Goal: Task Accomplishment & Management: Complete application form

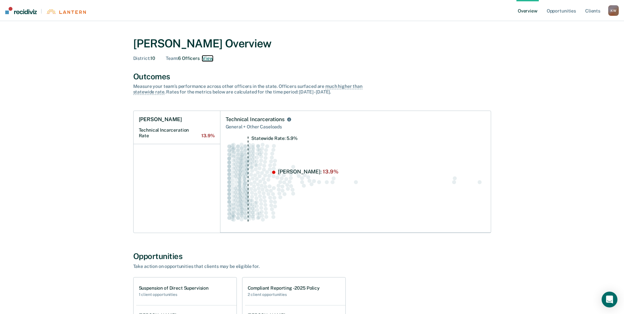
click at [205, 57] on button "View" at bounding box center [207, 59] width 11 height 6
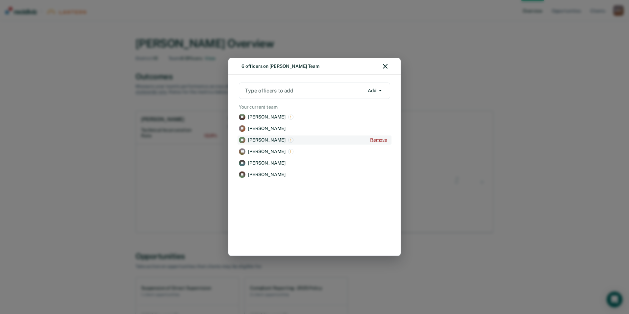
click at [376, 139] on button "Remove" at bounding box center [378, 140] width 23 height 9
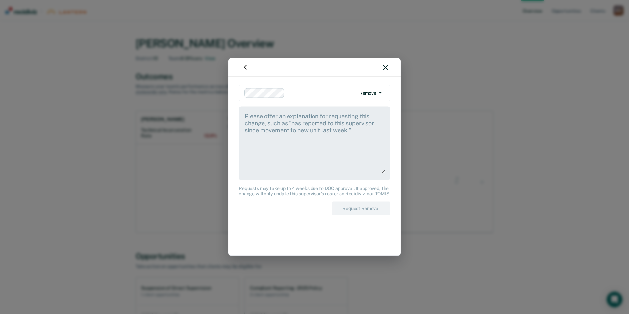
click at [266, 120] on textarea at bounding box center [314, 143] width 141 height 62
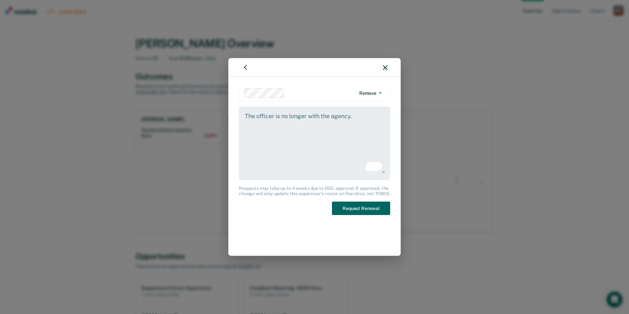
type textarea "The officer is no longer with the agency."
click at [370, 205] on button "Request Removal" at bounding box center [361, 208] width 58 height 13
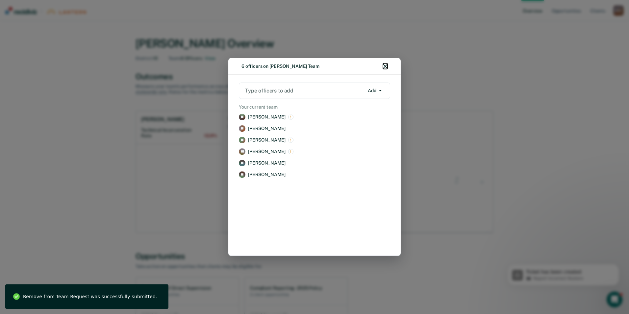
click at [383, 65] on icon "button" at bounding box center [385, 66] width 5 height 5
